Goal: Task Accomplishment & Management: Use online tool/utility

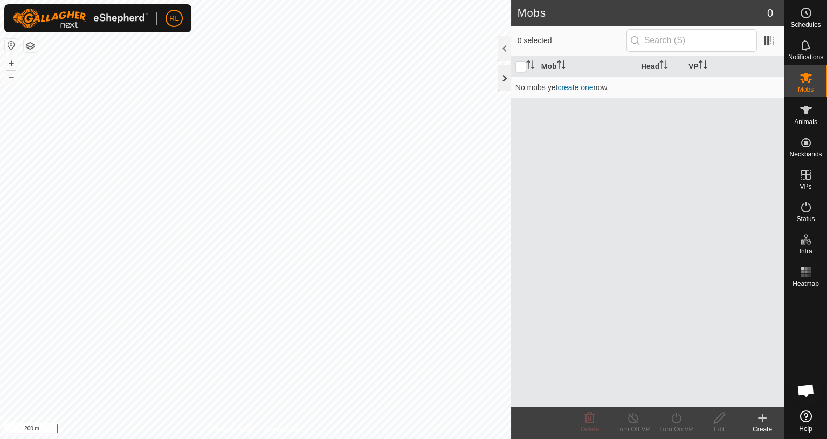
click at [501, 74] on div at bounding box center [504, 78] width 13 height 26
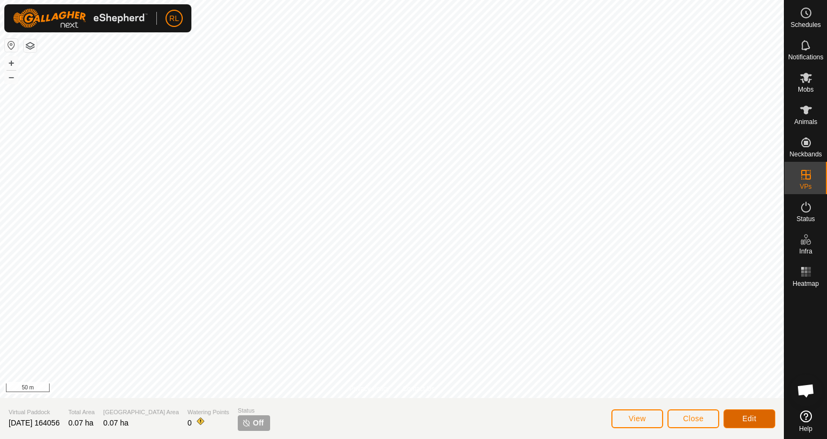
click at [755, 418] on span "Edit" at bounding box center [749, 418] width 14 height 9
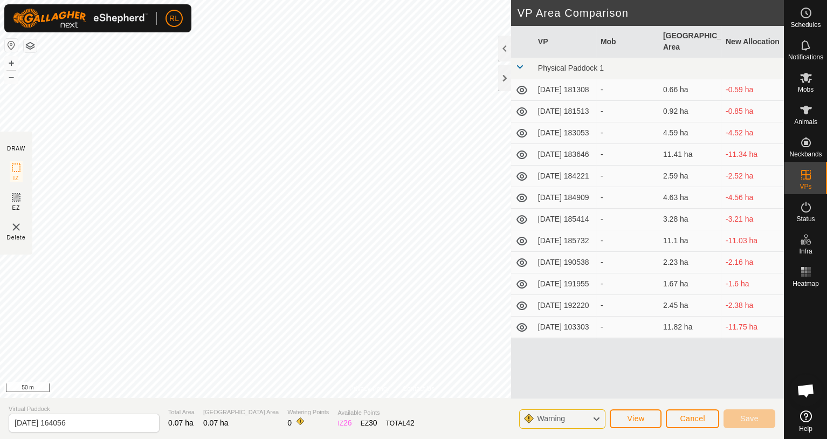
click at [15, 227] on img at bounding box center [16, 227] width 13 height 13
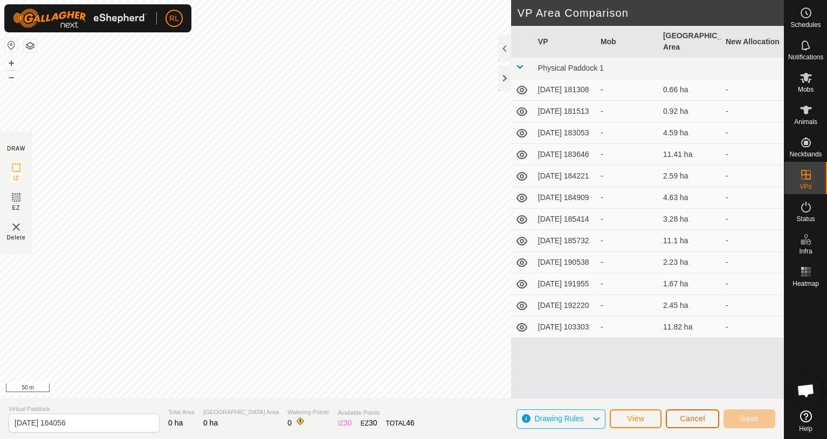
click at [689, 416] on span "Cancel" at bounding box center [692, 418] width 25 height 9
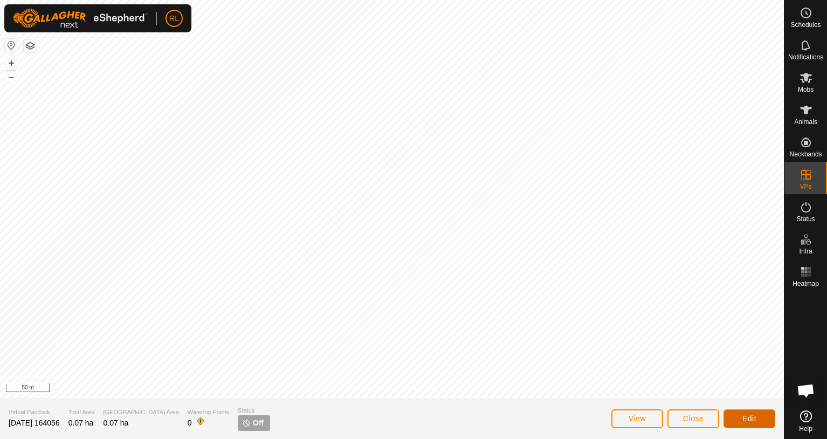
click at [738, 412] on button "Edit" at bounding box center [750, 418] width 52 height 19
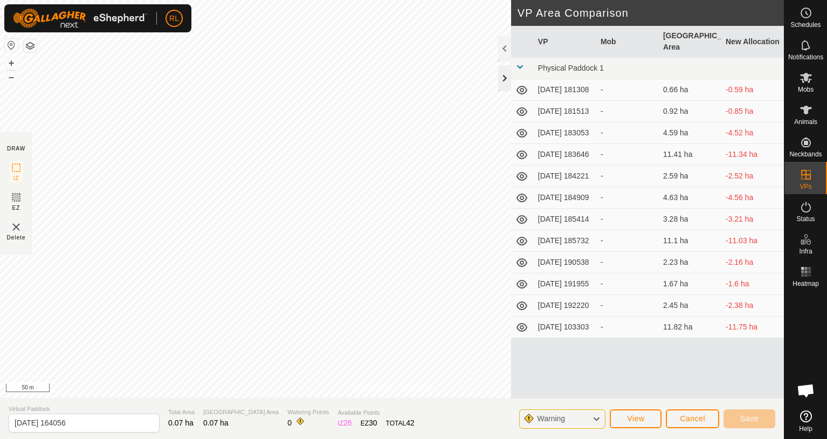
click at [502, 78] on div at bounding box center [504, 78] width 13 height 26
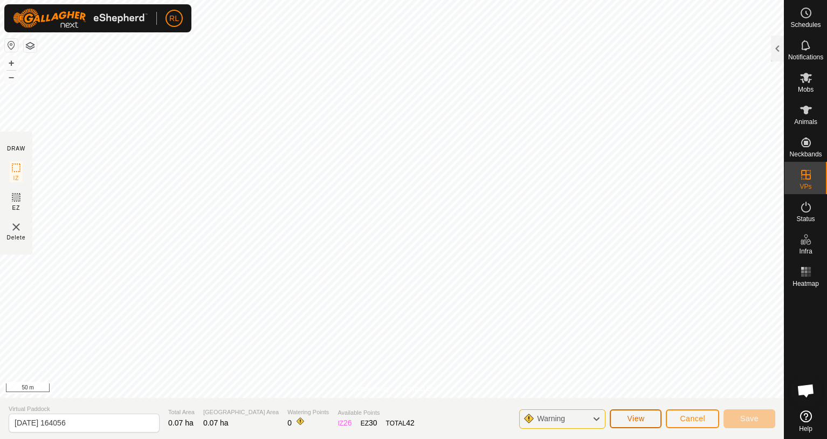
click at [641, 415] on span "View" at bounding box center [635, 418] width 17 height 9
click at [16, 228] on img at bounding box center [16, 227] width 13 height 13
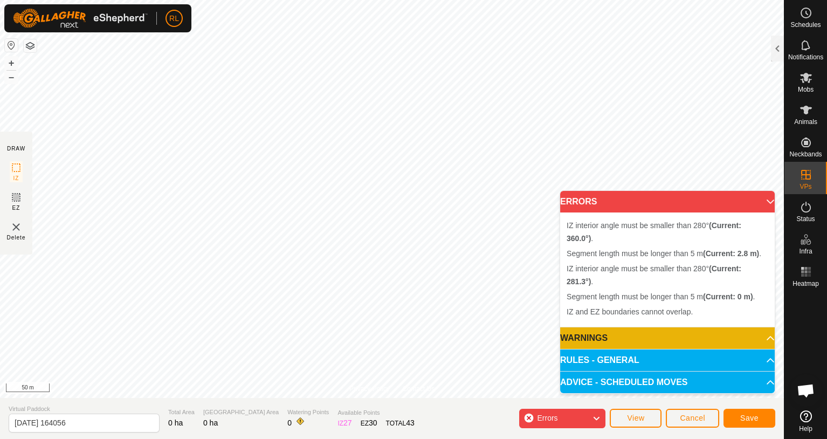
click at [770, 196] on p-accordion-header "ERRORS" at bounding box center [667, 202] width 215 height 22
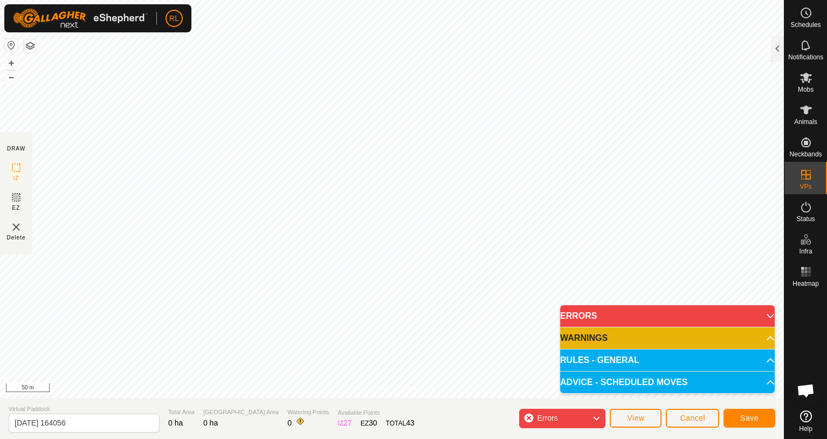
click at [560, 316] on span at bounding box center [560, 316] width 0 height 0
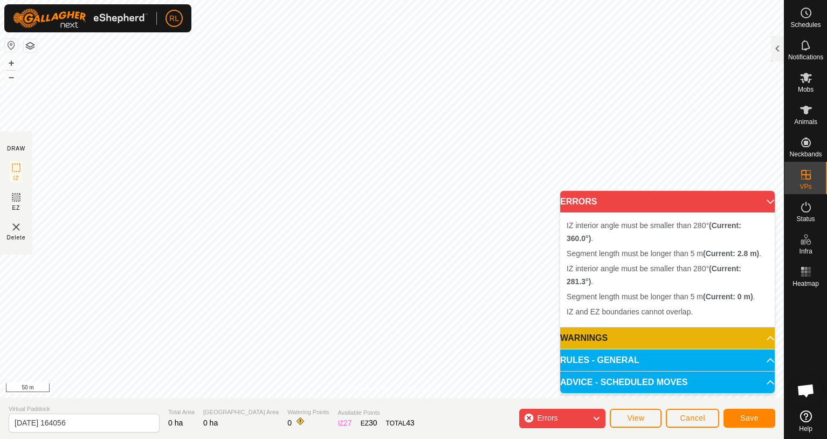
click at [15, 227] on img at bounding box center [16, 227] width 13 height 13
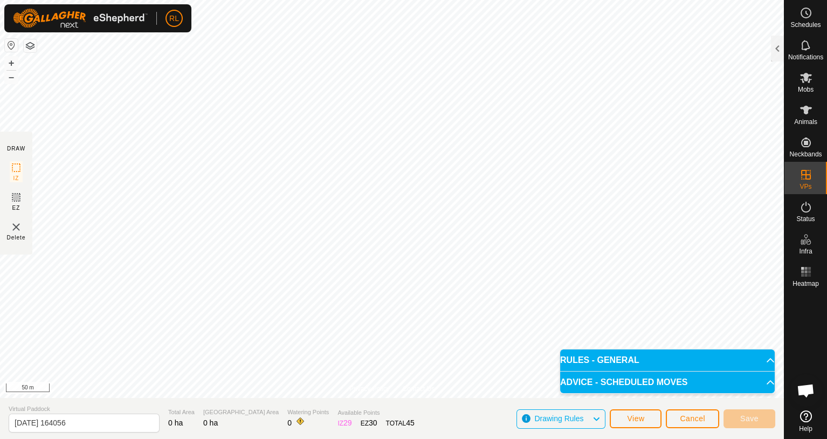
click at [17, 227] on img at bounding box center [16, 227] width 13 height 13
click at [14, 225] on img at bounding box center [16, 227] width 13 height 13
click at [15, 232] on img at bounding box center [16, 227] width 13 height 13
click at [15, 231] on img at bounding box center [16, 227] width 13 height 13
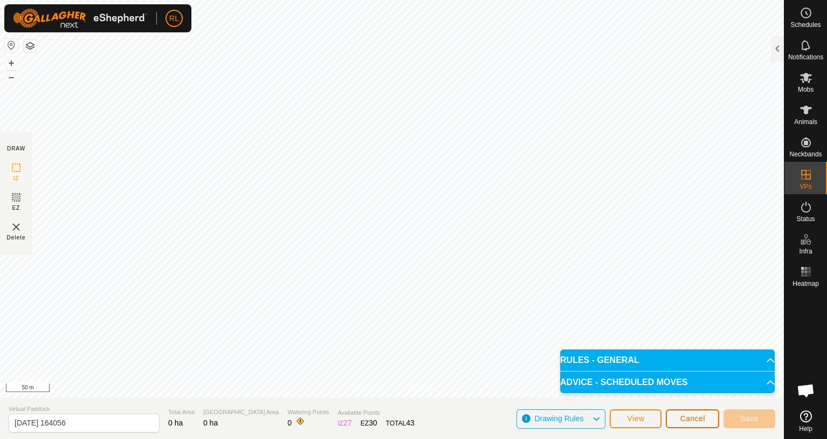
click at [686, 420] on span "Cancel" at bounding box center [692, 418] width 25 height 9
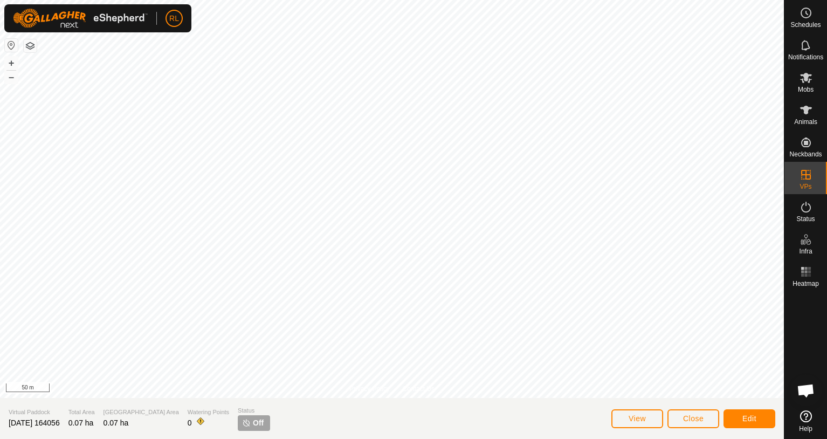
click at [253, 423] on span "Off" at bounding box center [258, 422] width 11 height 11
click at [809, 210] on icon at bounding box center [806, 207] width 10 height 11
click at [745, 418] on span "Edit" at bounding box center [749, 418] width 14 height 9
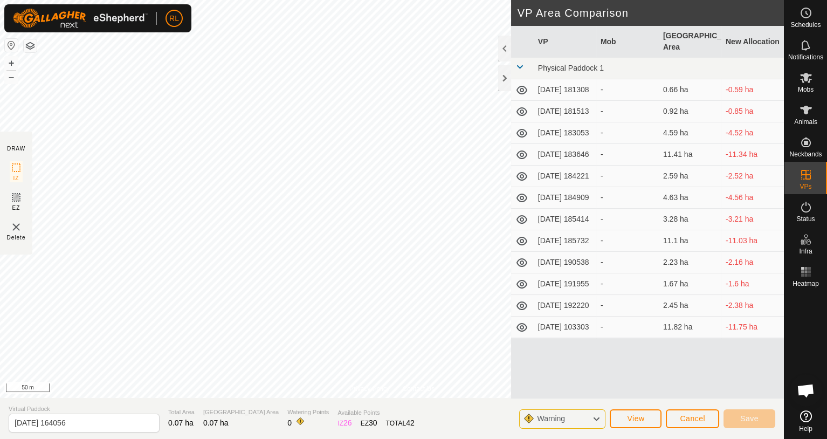
click at [16, 225] on img at bounding box center [16, 227] width 13 height 13
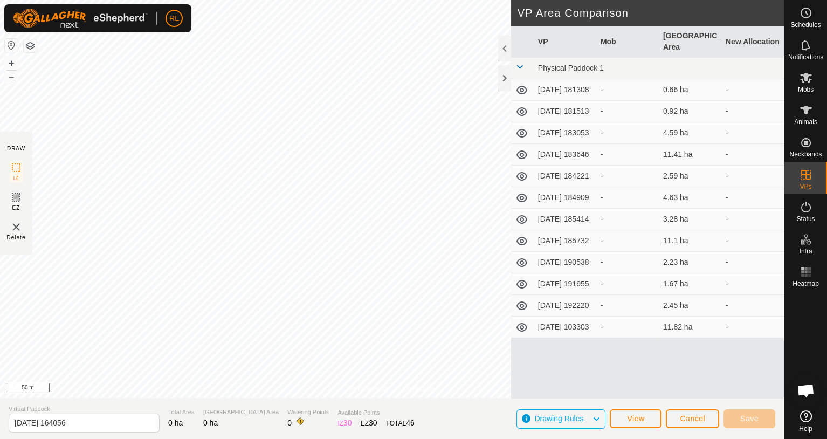
click at [449, 410] on section "Virtual Paddock [DATE] 164056 Total Area 0 ha Grazing Area 0 ha Watering Points…" at bounding box center [392, 418] width 784 height 41
click at [500, 75] on div at bounding box center [504, 78] width 13 height 26
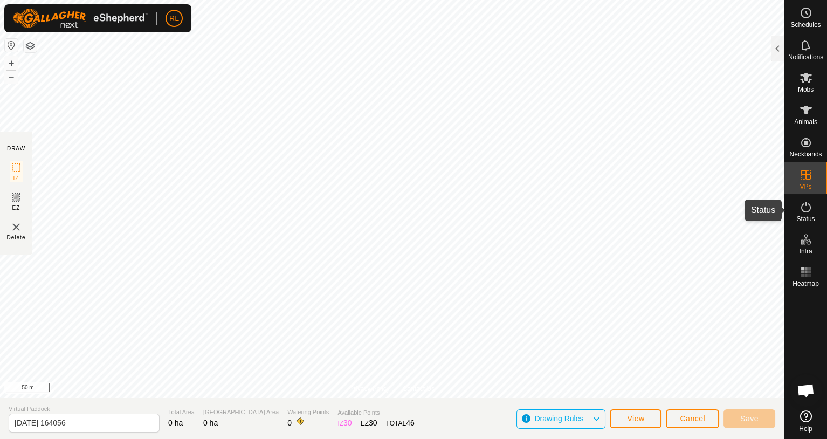
click at [809, 209] on icon at bounding box center [806, 207] width 13 height 13
